Goal: Task Accomplishment & Management: Manage account settings

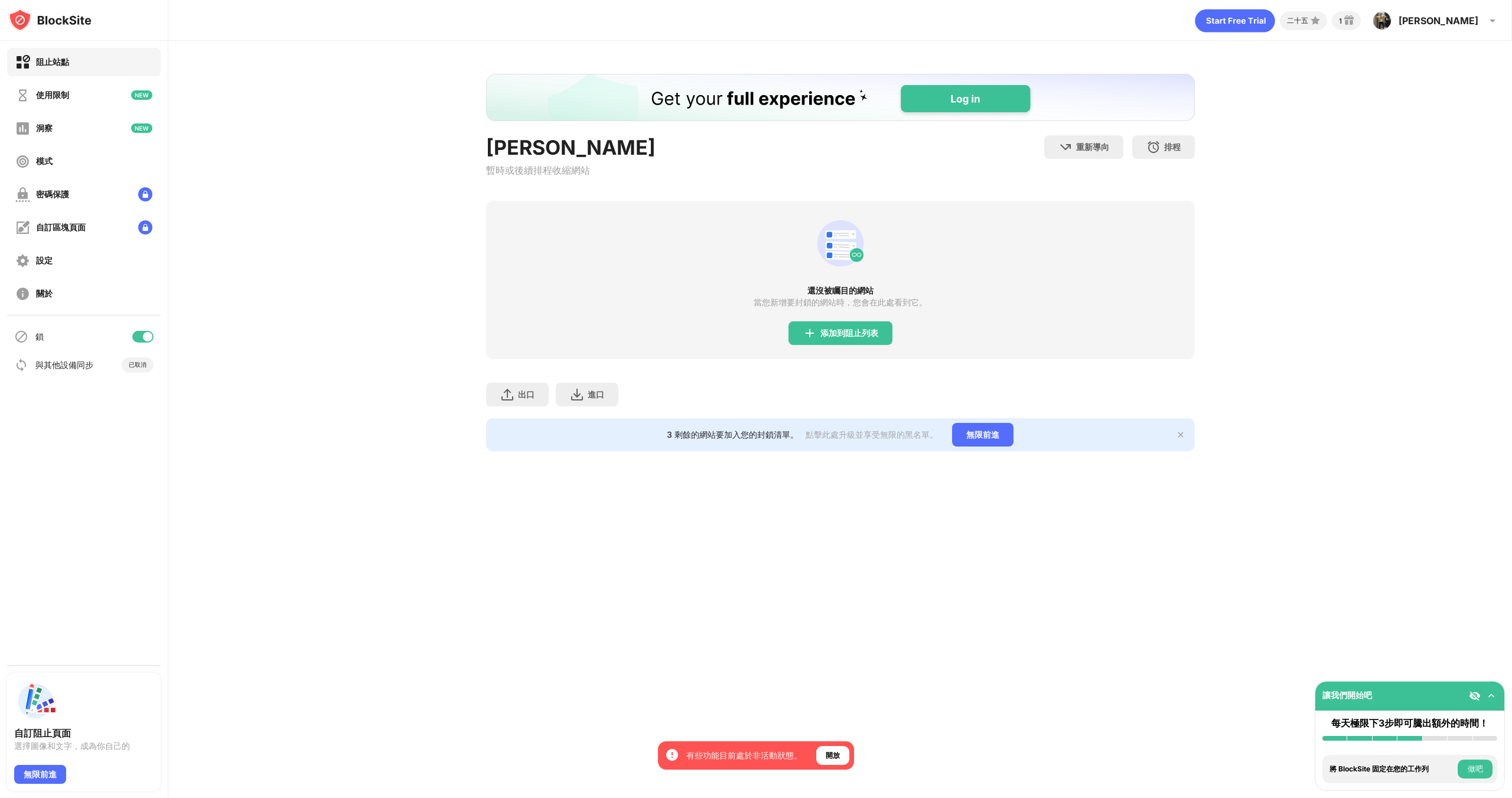
click at [1494, 690] on div at bounding box center [1482, 696] width 28 height 12
click at [838, 755] on font "開放" at bounding box center [832, 755] width 14 height 9
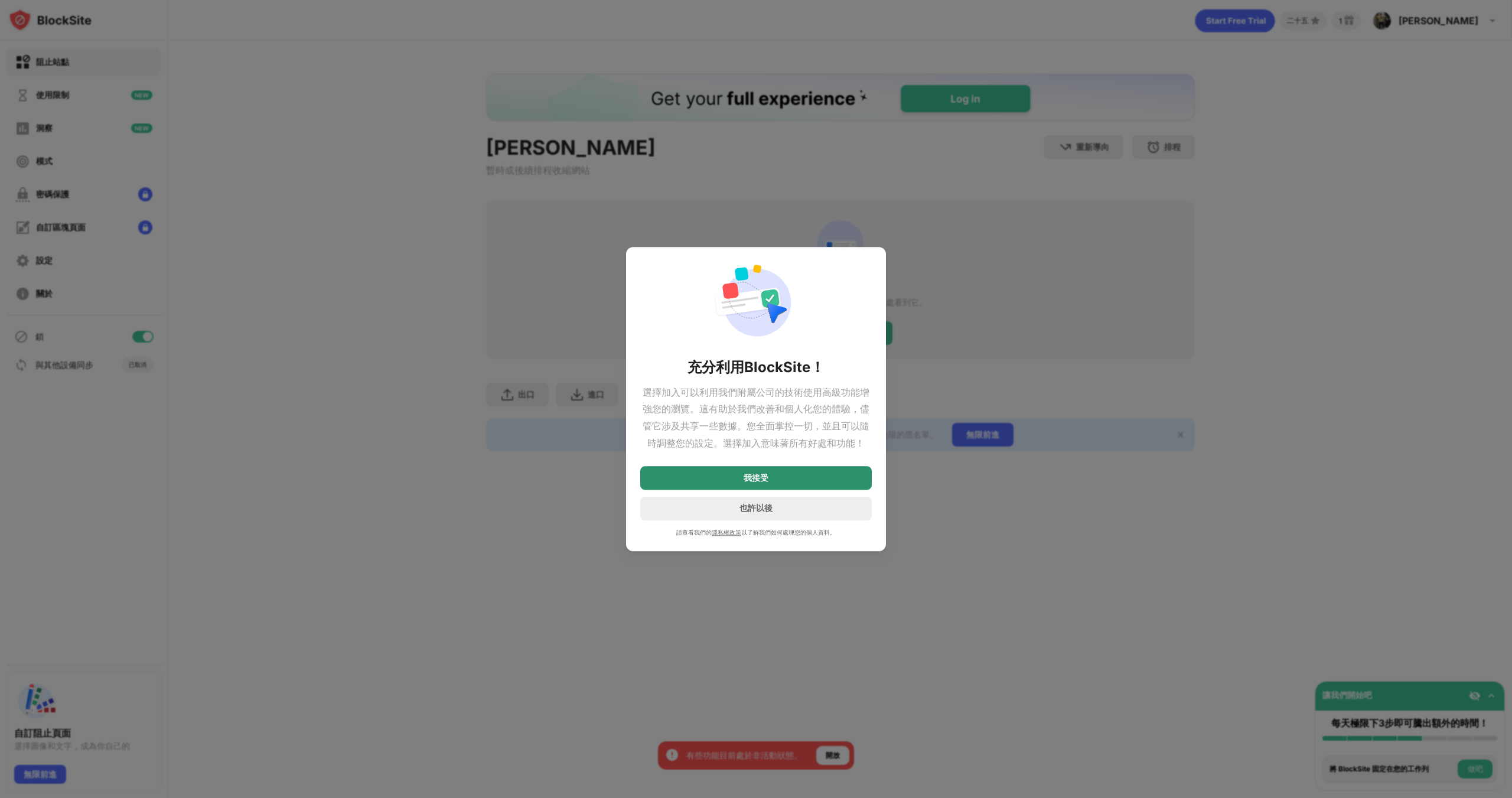
click at [775, 474] on div "我接受" at bounding box center [756, 477] width 231 height 23
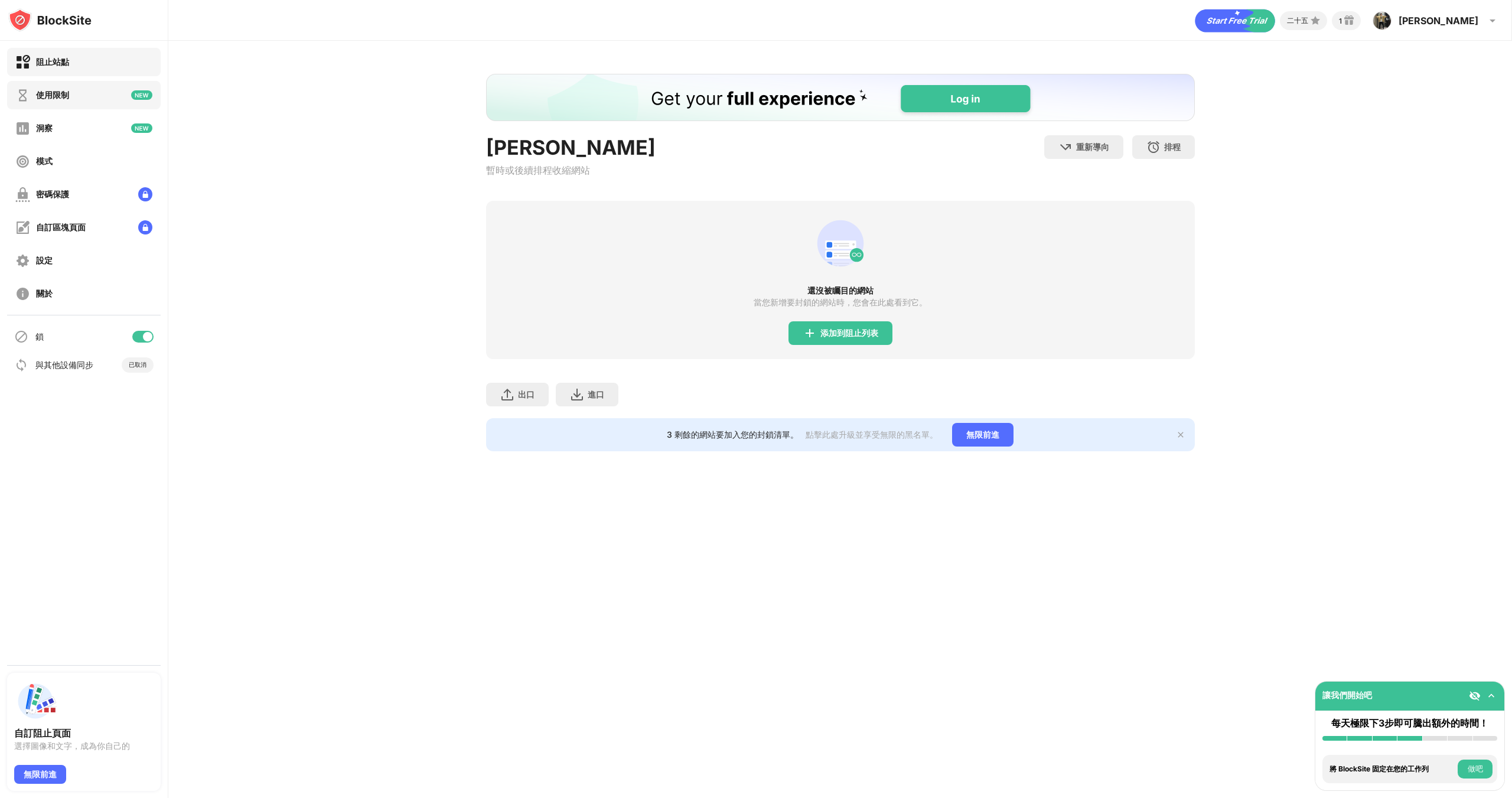
click at [68, 103] on div "使用限制" at bounding box center [83, 95] width 154 height 28
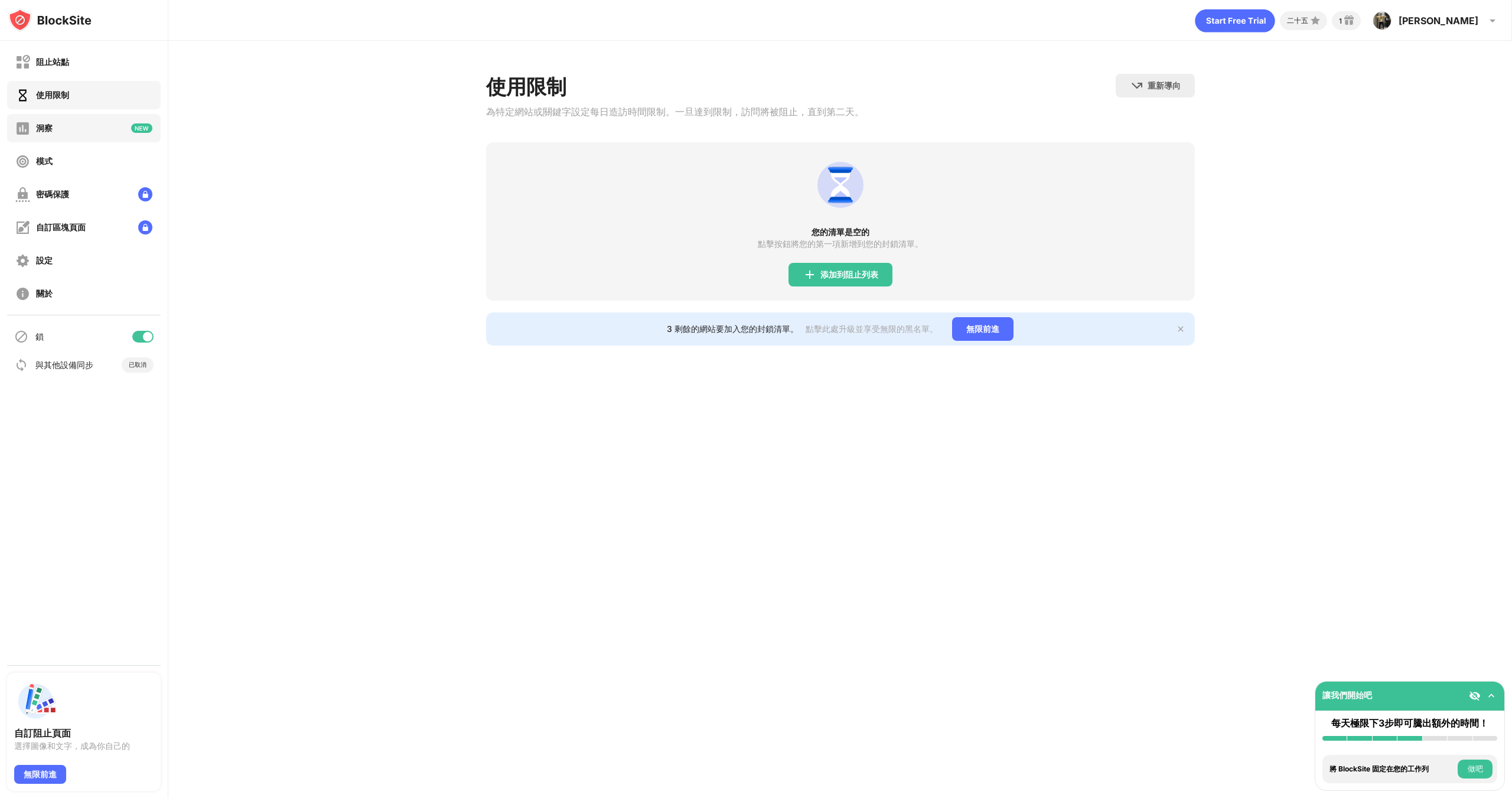
click at [89, 127] on div "洞察" at bounding box center [83, 127] width 154 height 28
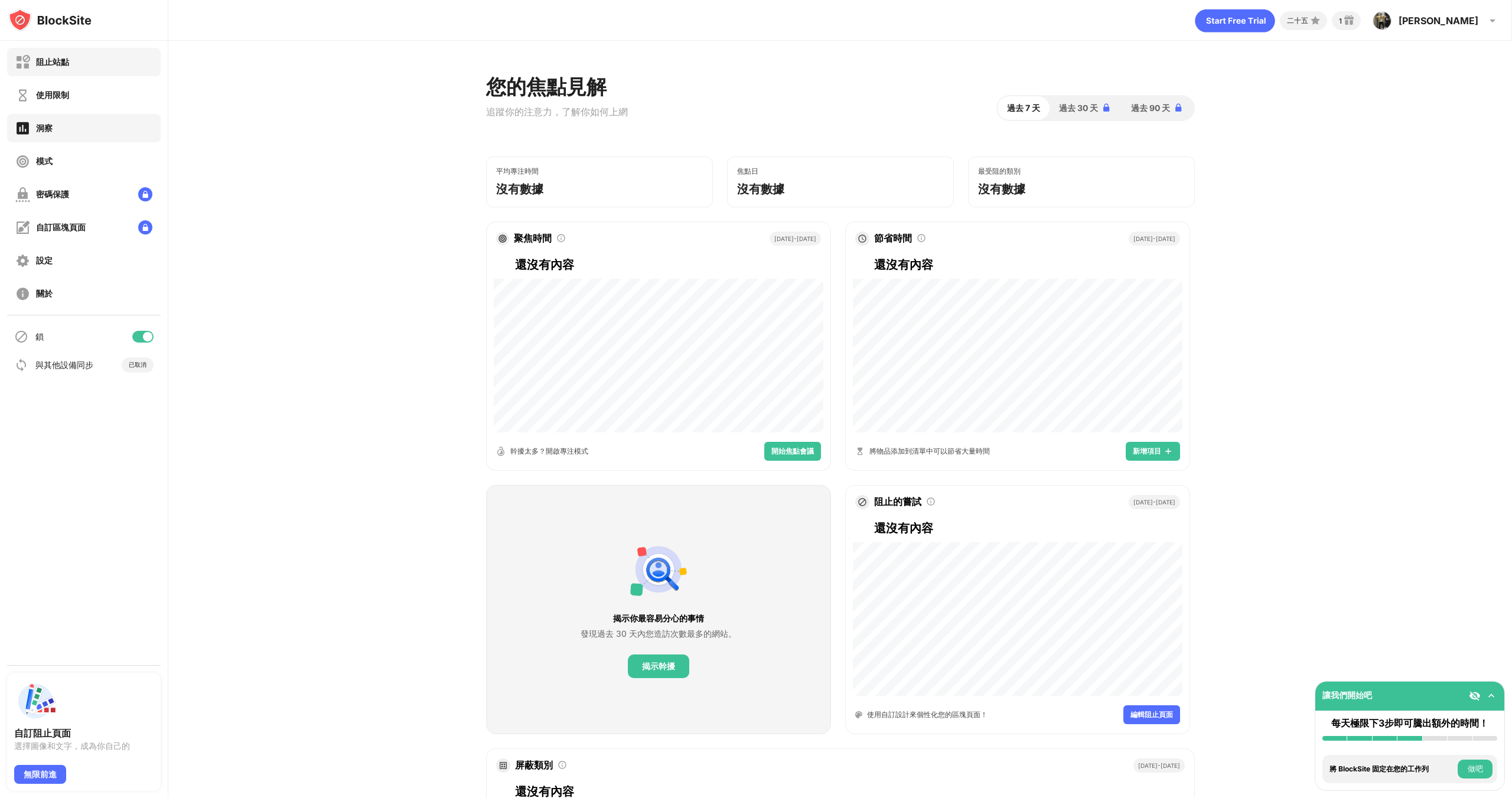
click at [98, 63] on div "阻止站點" at bounding box center [83, 61] width 154 height 28
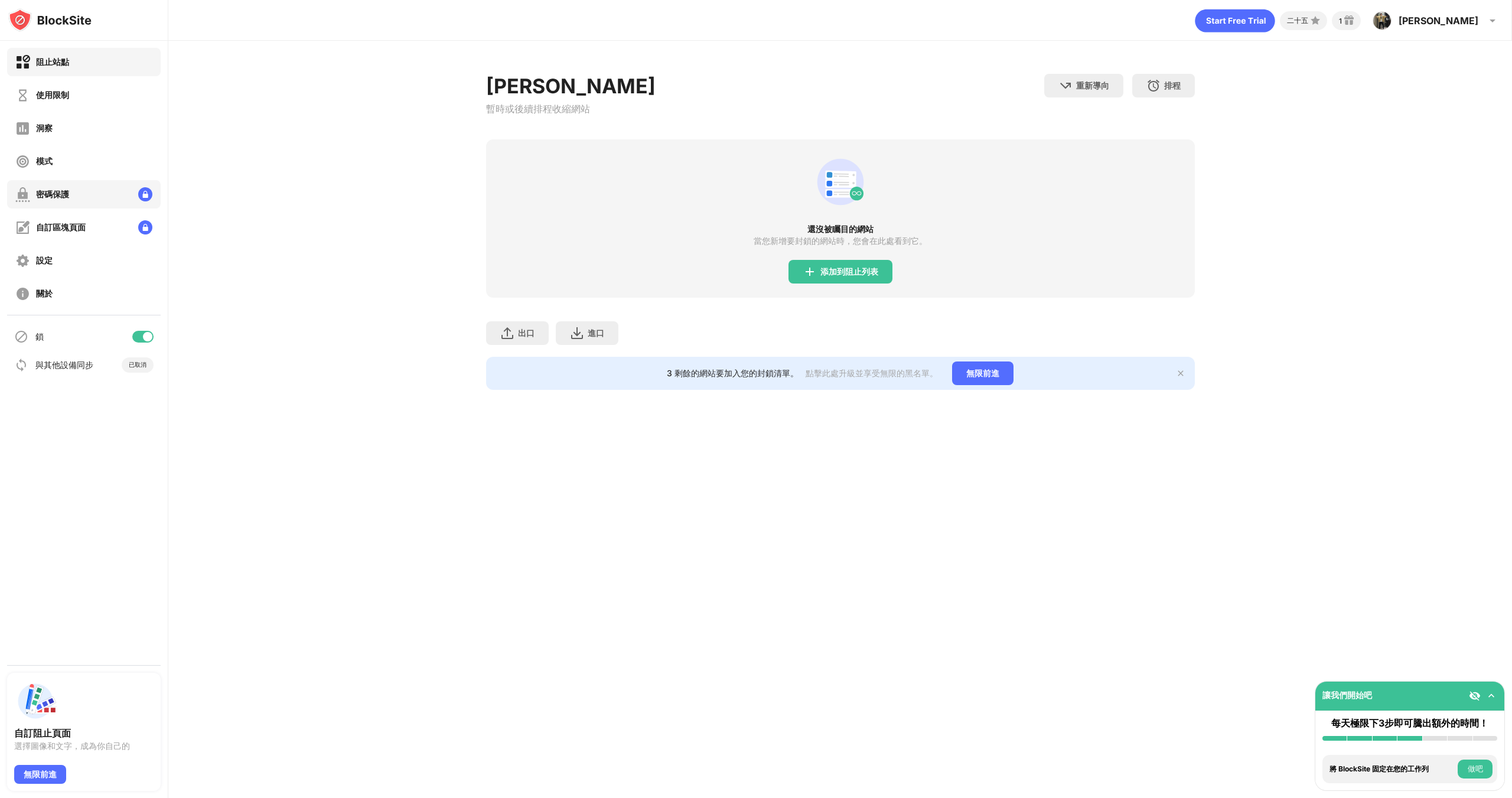
click at [84, 194] on div "密碼保護" at bounding box center [83, 194] width 154 height 28
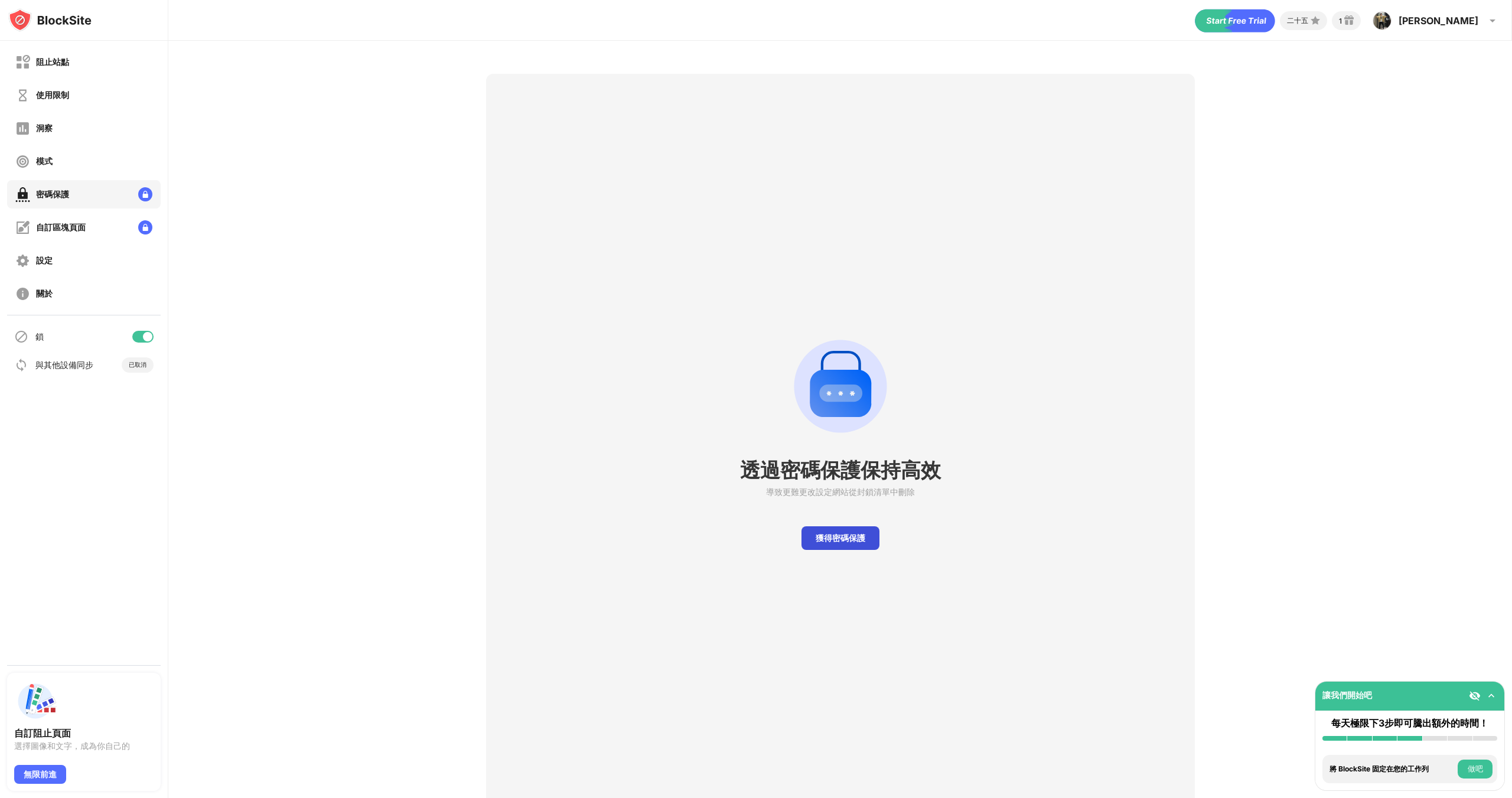
click at [847, 544] on div "獲得密碼保護" at bounding box center [840, 537] width 78 height 23
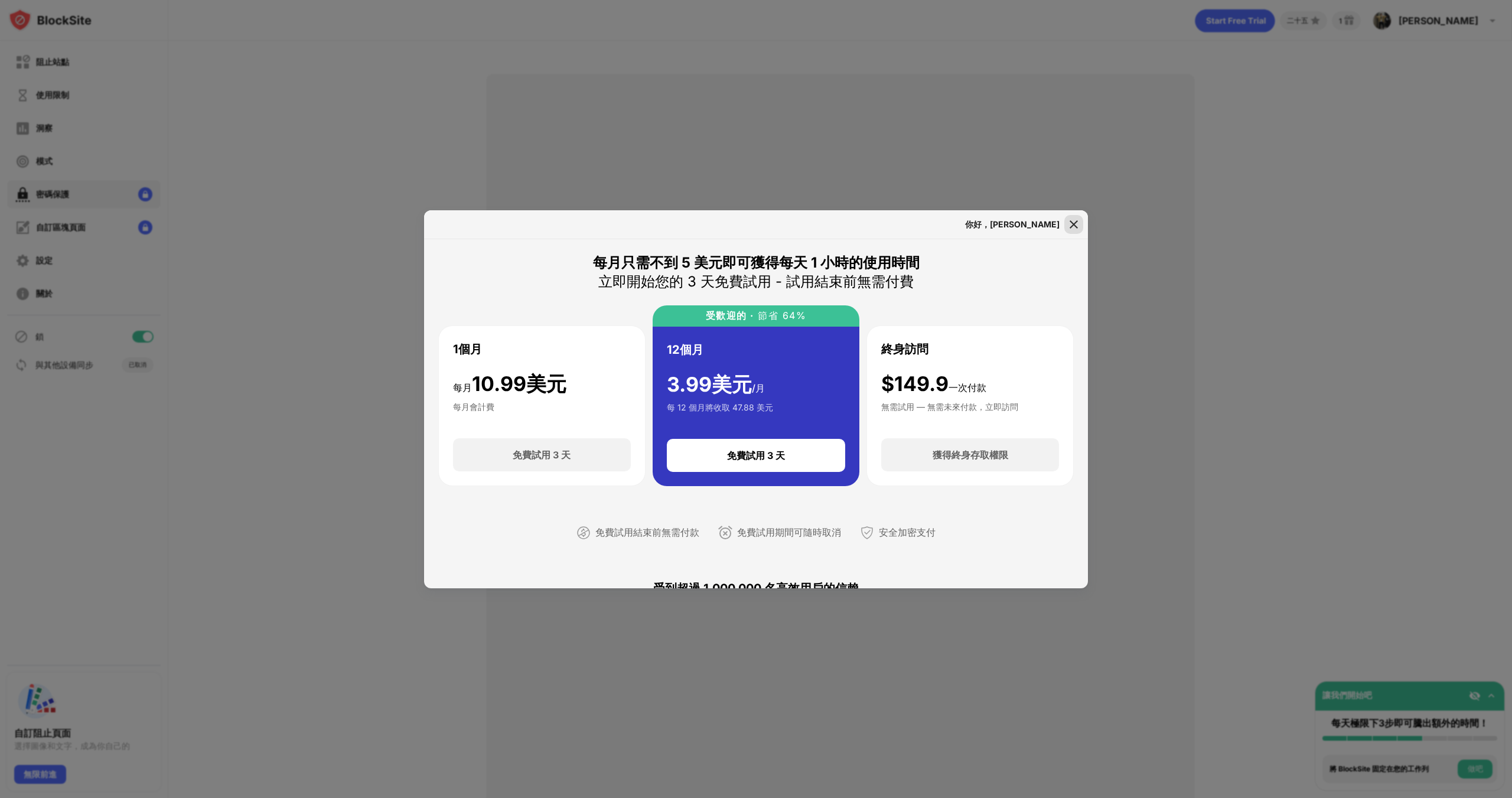
click at [1072, 218] on img at bounding box center [1074, 224] width 12 height 12
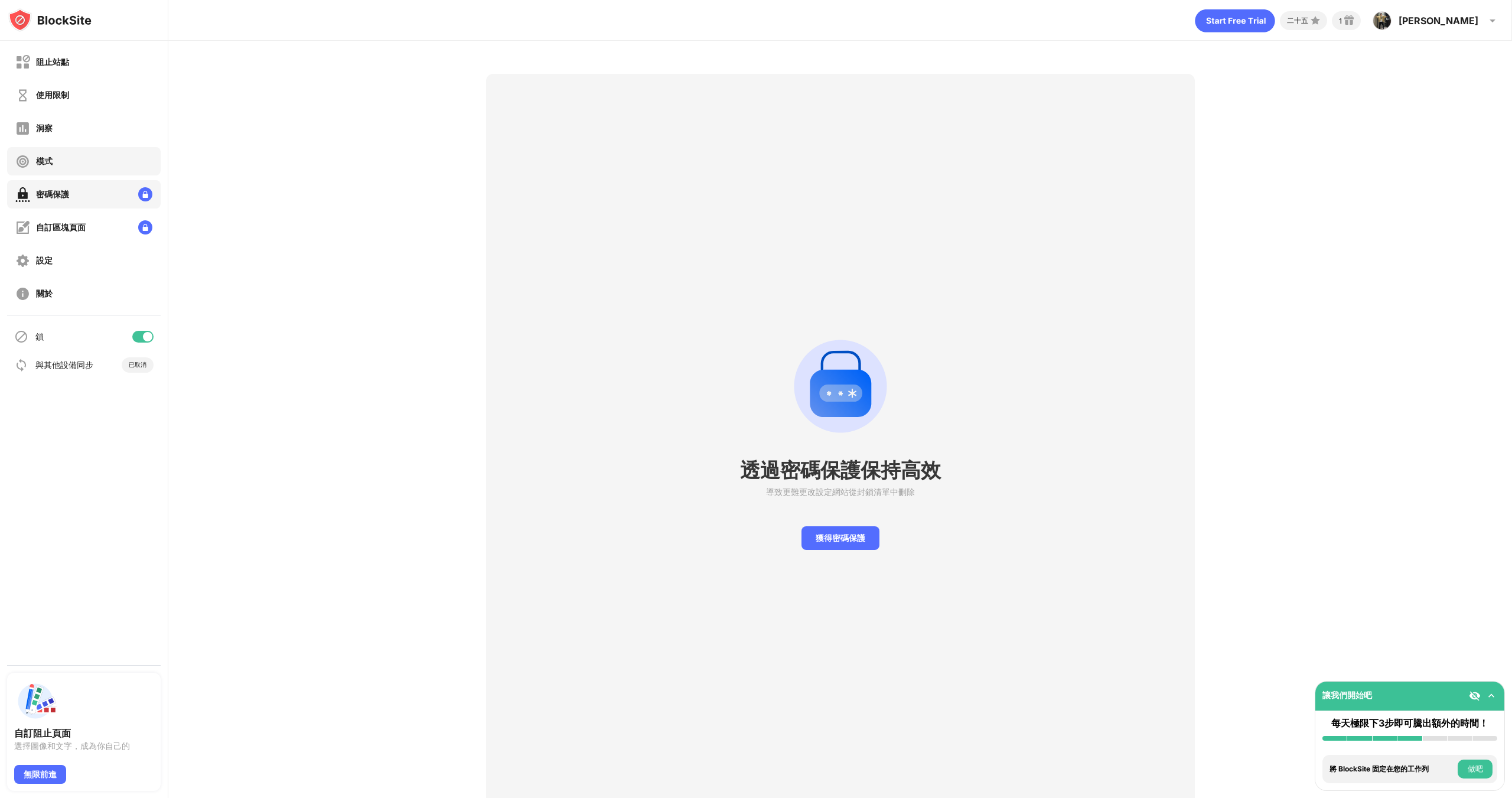
click at [55, 158] on div "模式" at bounding box center [83, 161] width 154 height 28
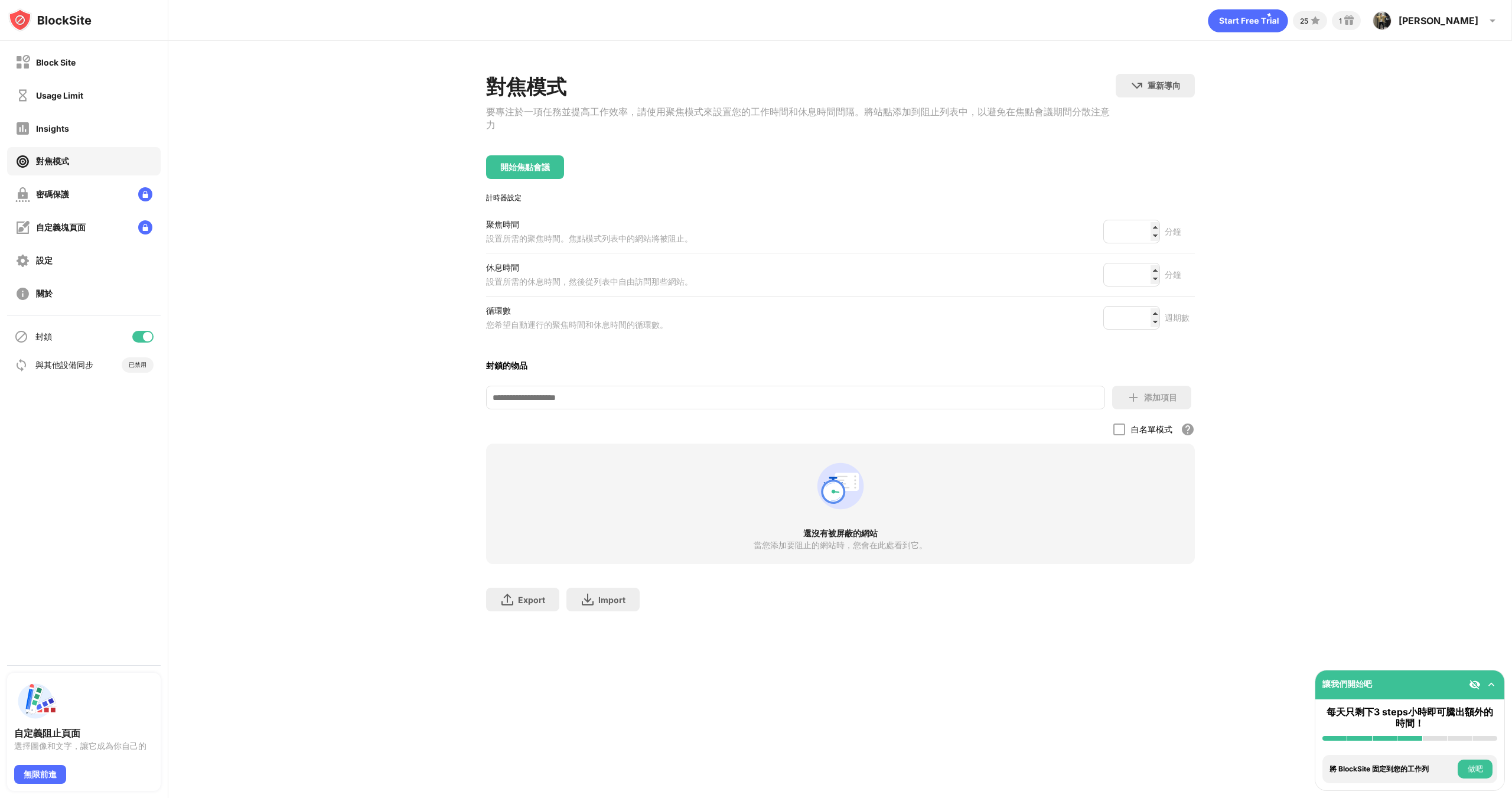
click at [1382, 247] on div "對焦模式 要專注於一項任務並提高工作效率，請使用聚焦模式來設置您的工作時間和休息時間間隔。將站點添加到阻止列表中，以避免在焦點會議期間分散注意力 重新導向 按…" at bounding box center [840, 349] width 1344 height 615
click at [86, 130] on div "Insights" at bounding box center [83, 127] width 154 height 28
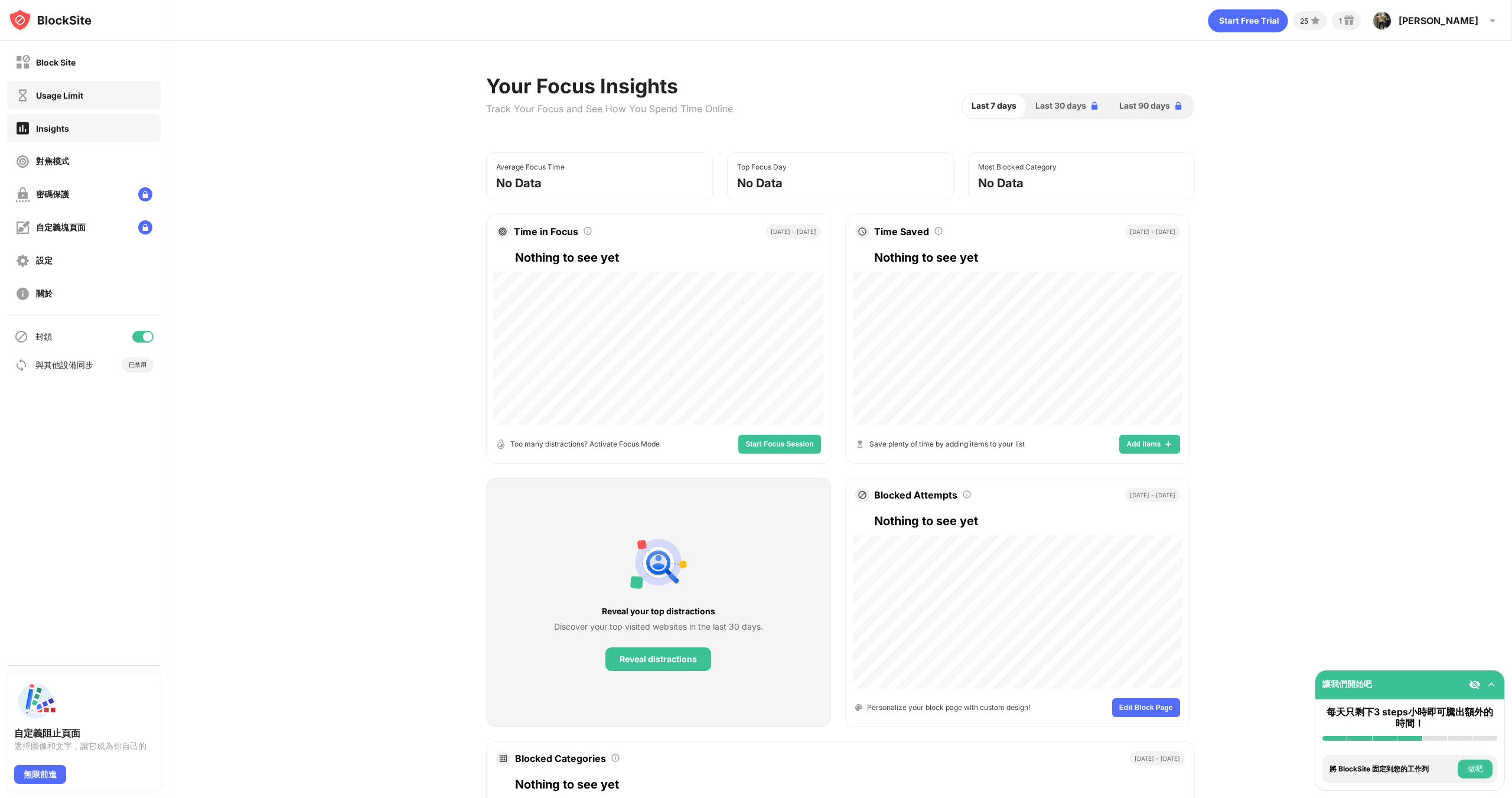
click at [80, 101] on div "Usage Limit" at bounding box center [49, 95] width 68 height 14
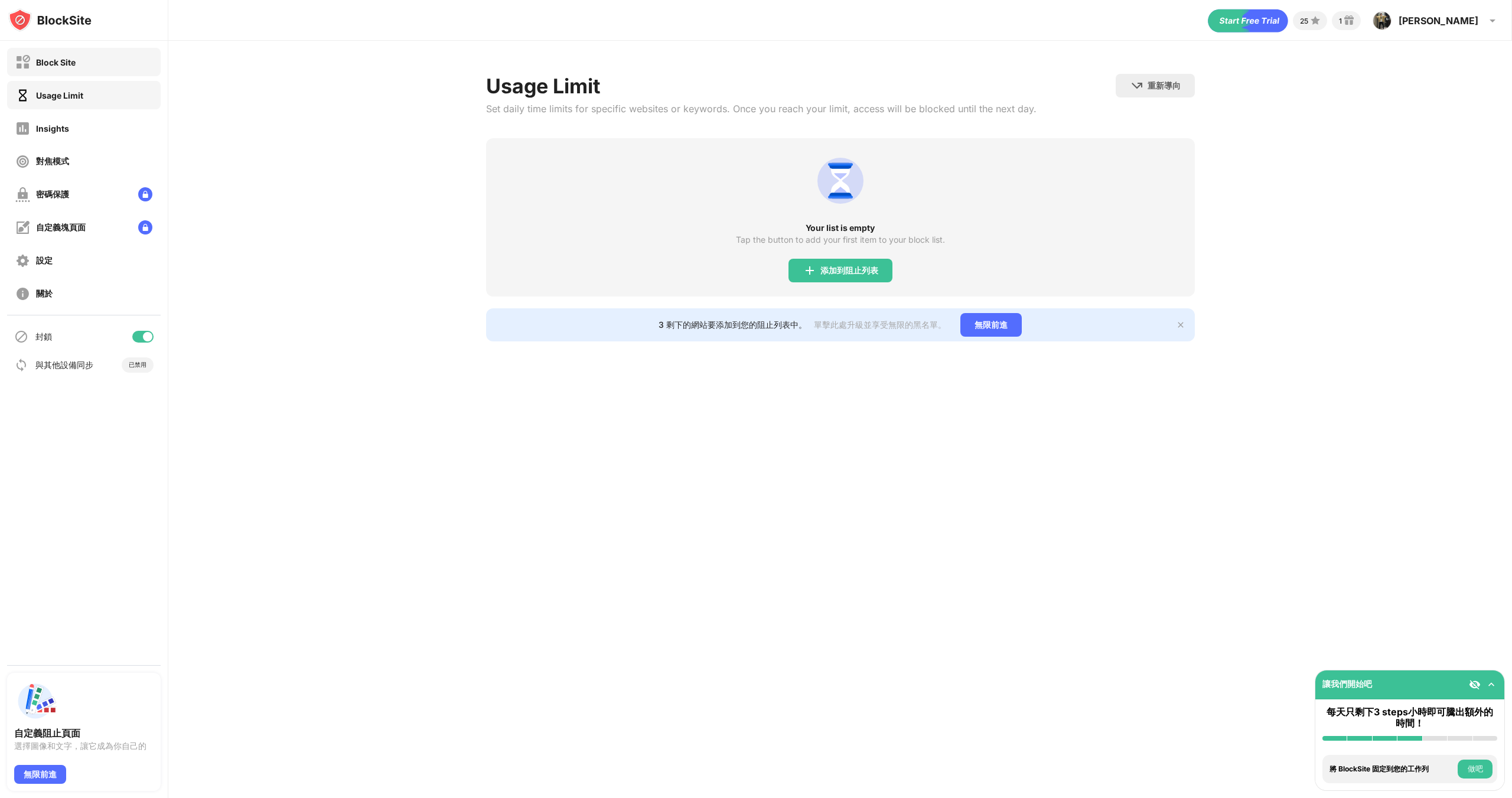
click at [87, 64] on div "Block Site" at bounding box center [83, 61] width 154 height 28
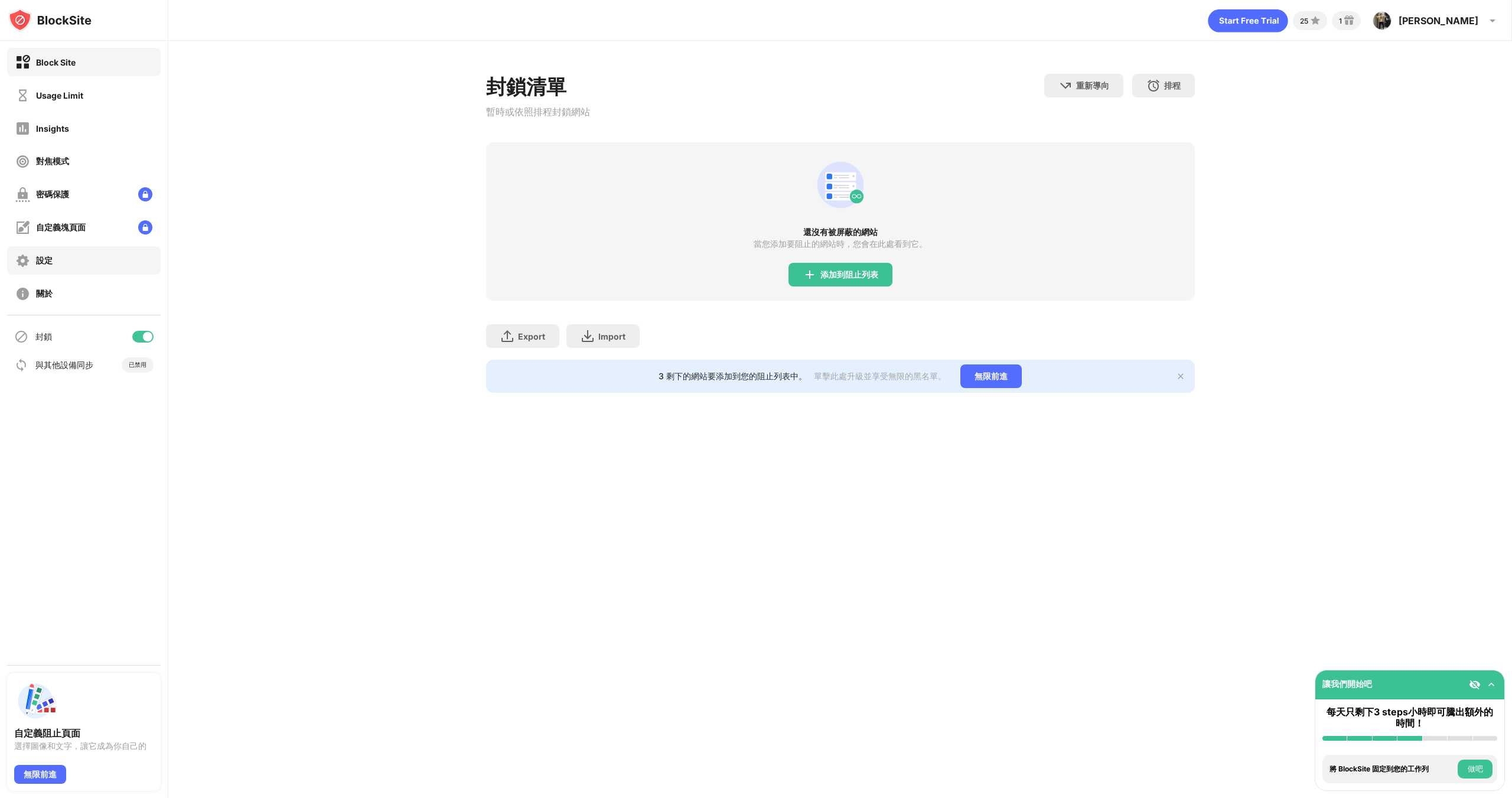
click at [74, 274] on div "設定" at bounding box center [83, 260] width 154 height 28
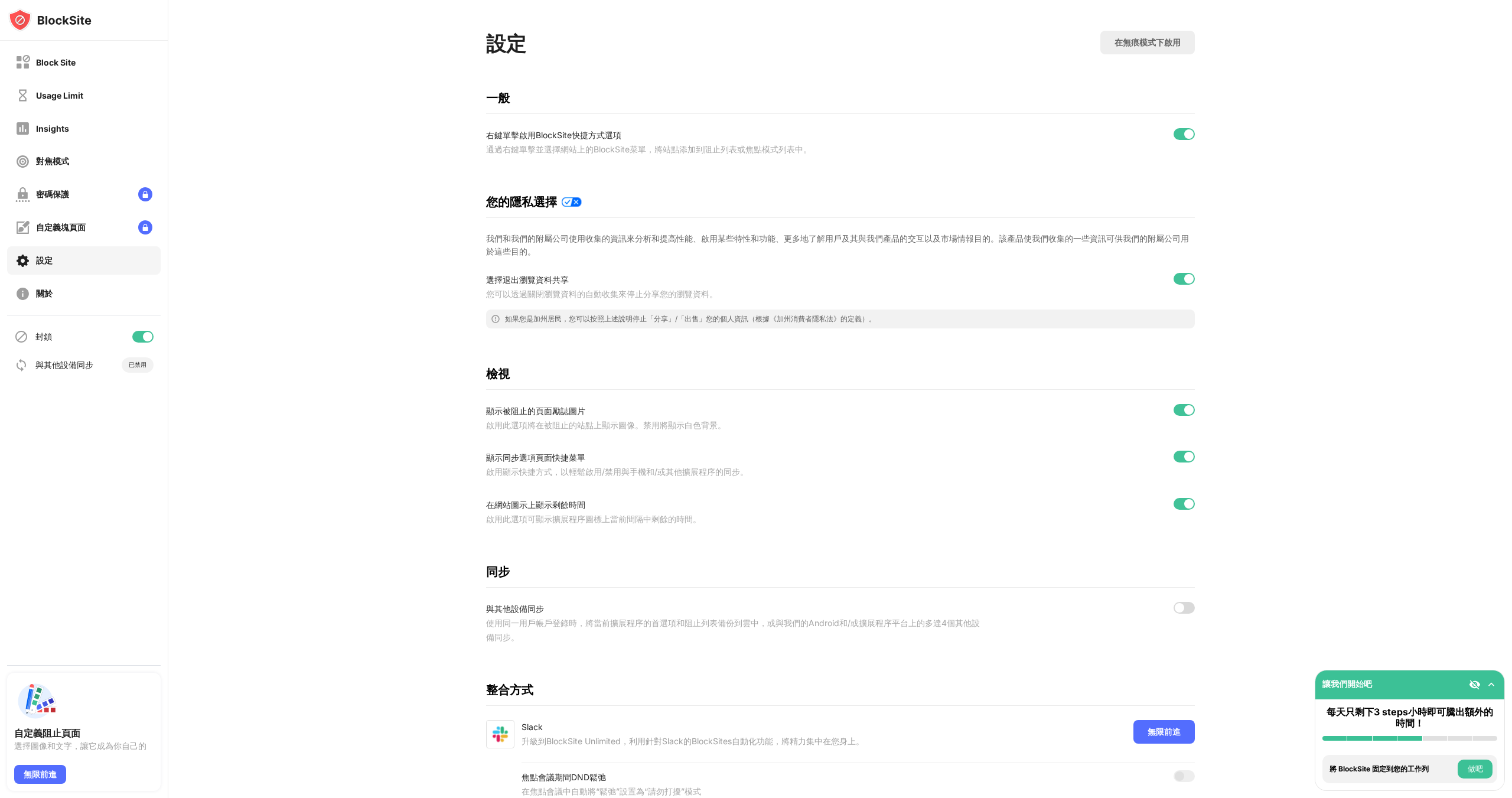
scroll to position [112, 0]
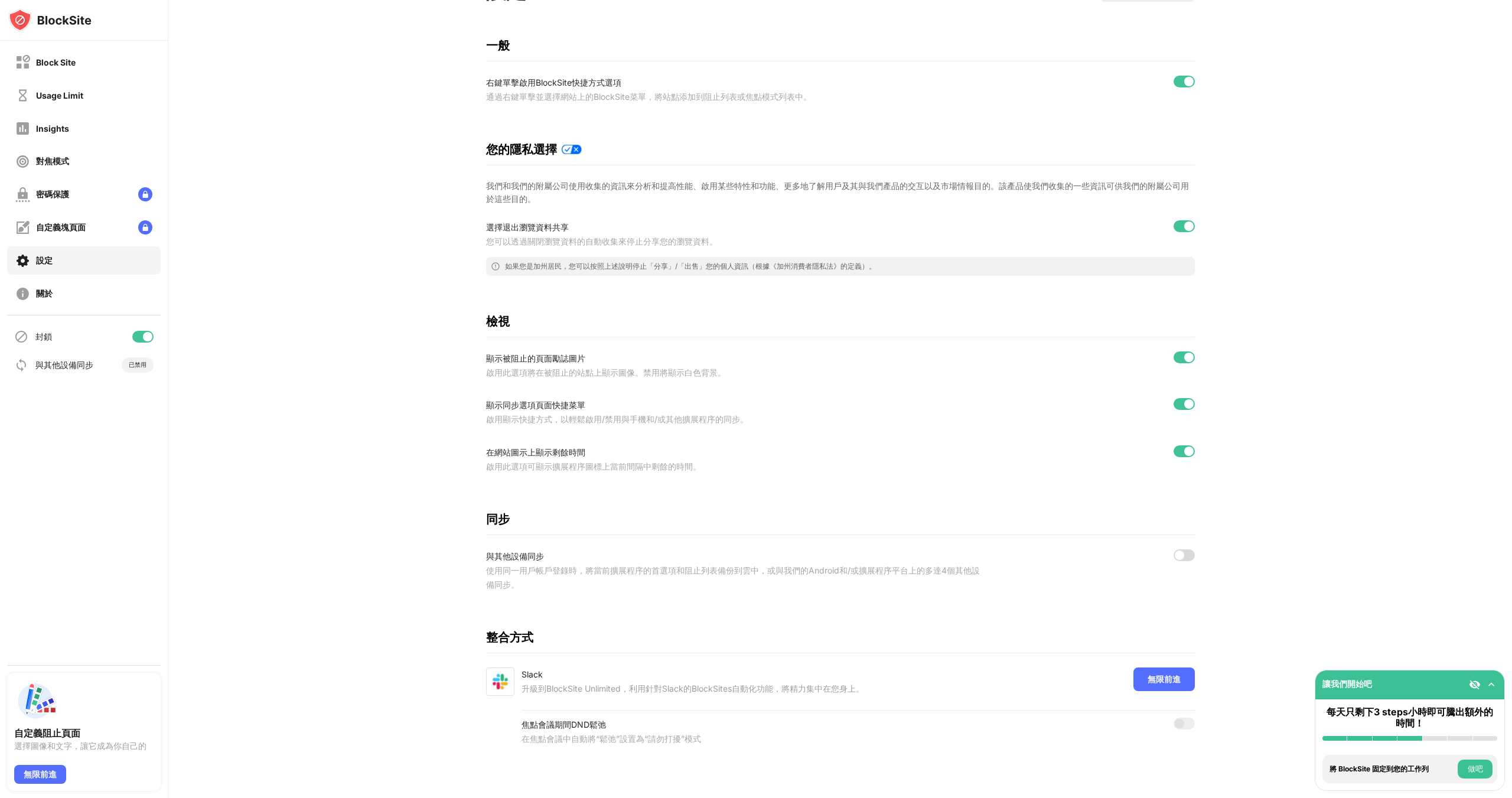
click at [1182, 549] on div at bounding box center [1184, 555] width 21 height 12
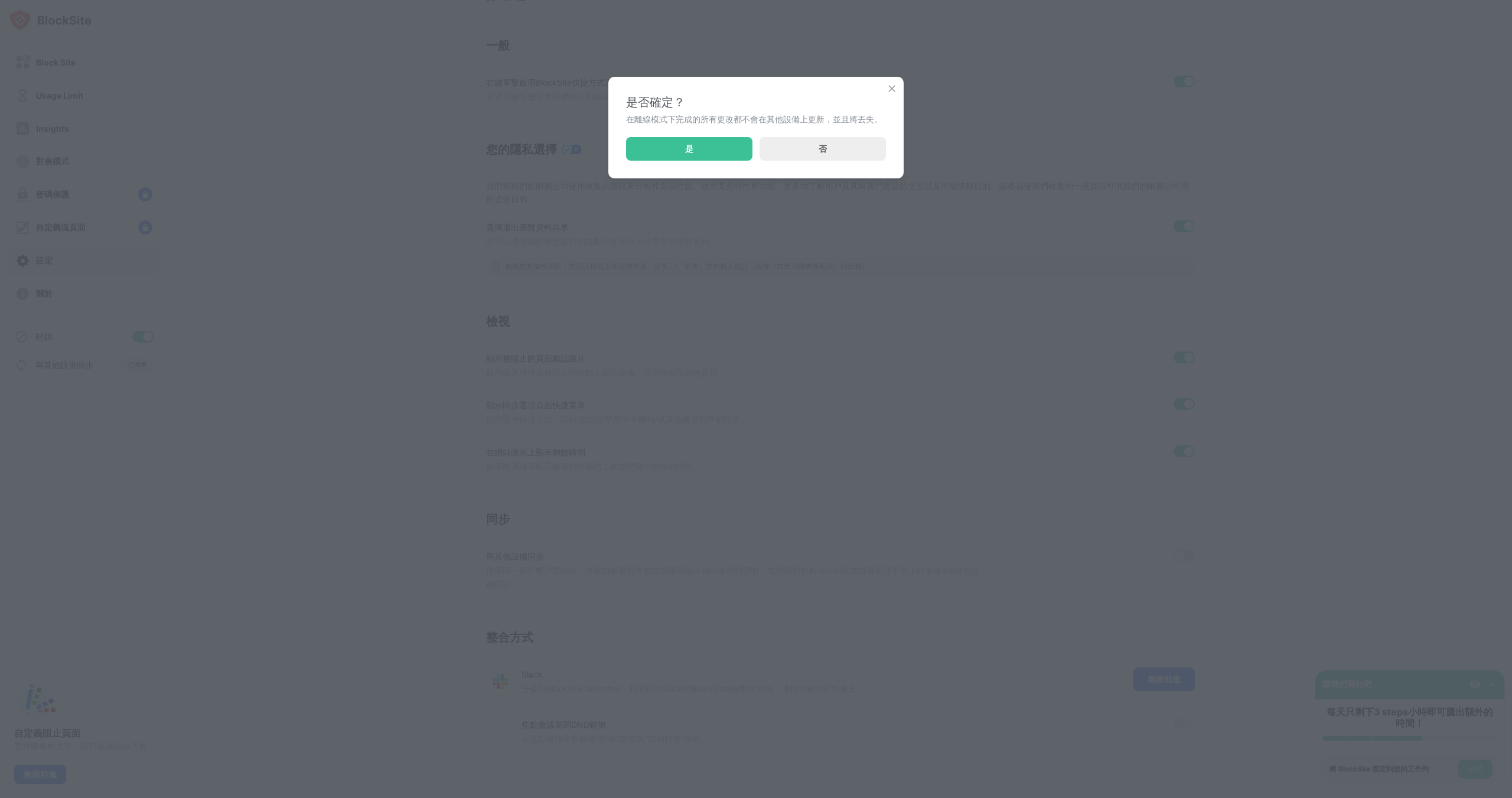
click at [1181, 544] on div "是否確定？ 在離線模式下完成的所有更改都不會在其他設備上更新，並且將丟失。 是 否" at bounding box center [756, 399] width 1512 height 798
click at [706, 154] on div "是" at bounding box center [689, 149] width 127 height 23
